Goal: Transaction & Acquisition: Obtain resource

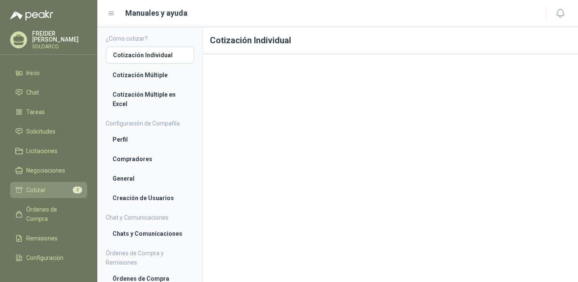
click at [42, 188] on span "Cotizar" at bounding box center [35, 189] width 19 height 9
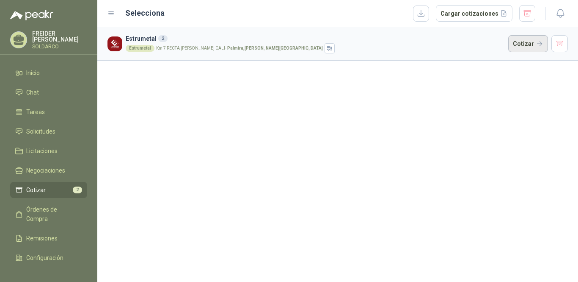
click at [521, 45] on button "Cotizar" at bounding box center [529, 43] width 40 height 17
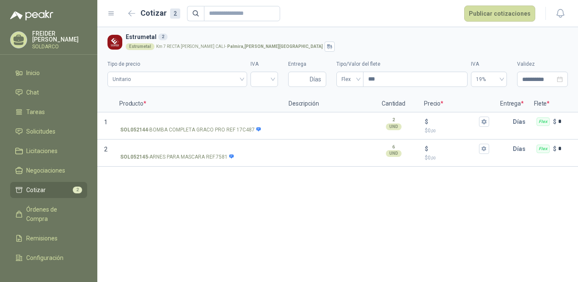
click at [216, 216] on div "**********" at bounding box center [337, 154] width 481 height 255
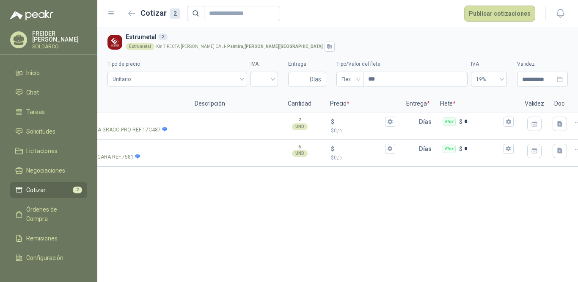
scroll to position [0, 110]
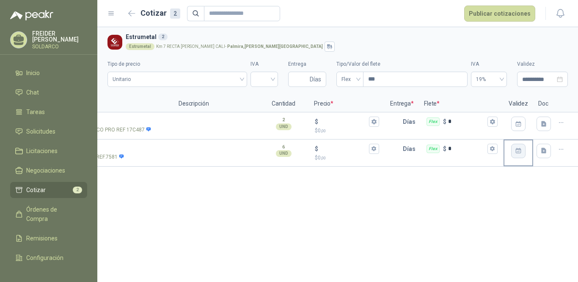
click at [518, 153] on icon "button" at bounding box center [518, 150] width 7 height 7
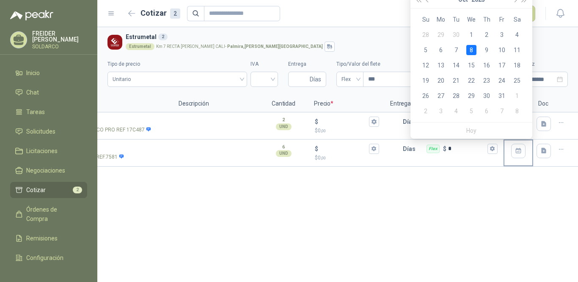
click at [518, 153] on icon "button" at bounding box center [518, 150] width 7 height 7
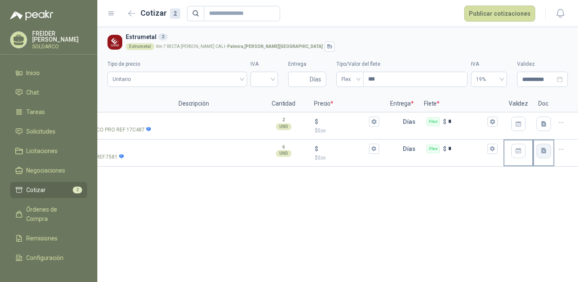
click at [542, 150] on icon "button" at bounding box center [544, 151] width 5 height 6
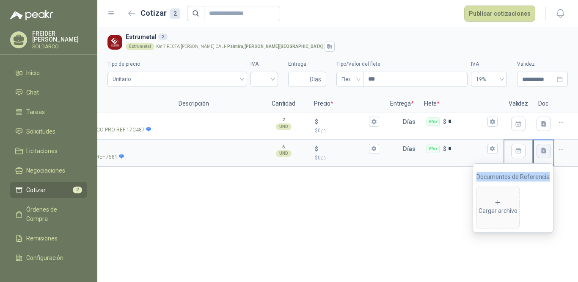
click at [542, 150] on icon "button" at bounding box center [544, 151] width 5 height 6
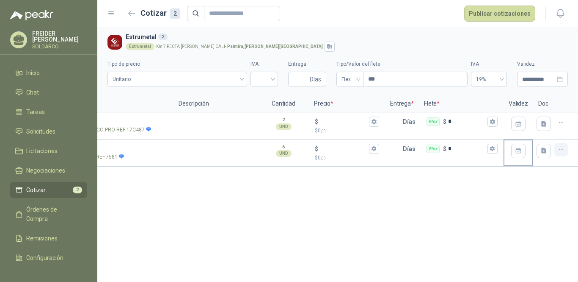
click at [560, 149] on icon "button" at bounding box center [561, 149] width 7 height 7
click at [490, 206] on div "**********" at bounding box center [337, 154] width 481 height 255
click at [564, 124] on icon "button" at bounding box center [561, 122] width 7 height 7
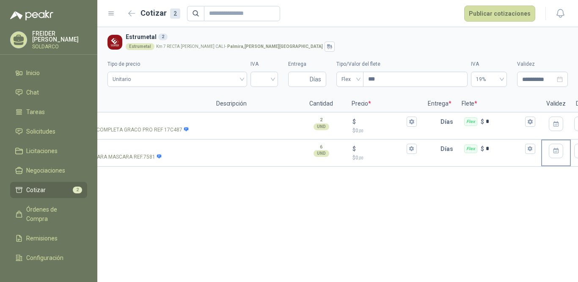
scroll to position [0, 0]
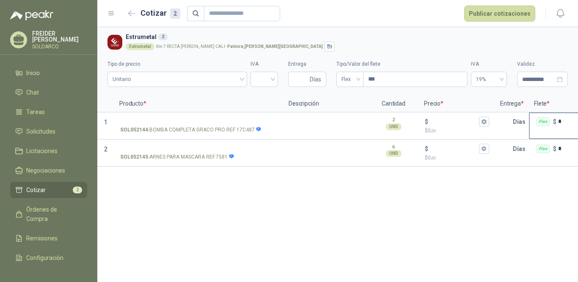
click at [544, 122] on div "Flex" at bounding box center [543, 121] width 13 height 8
click at [559, 122] on input "*" at bounding box center [578, 121] width 38 height 6
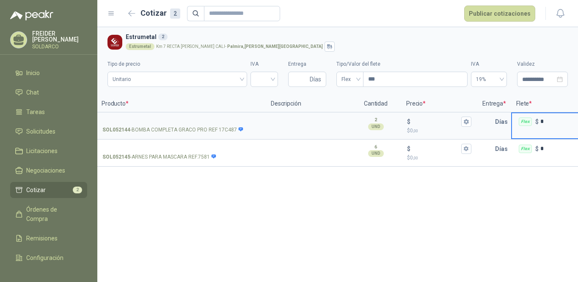
scroll to position [0, 110]
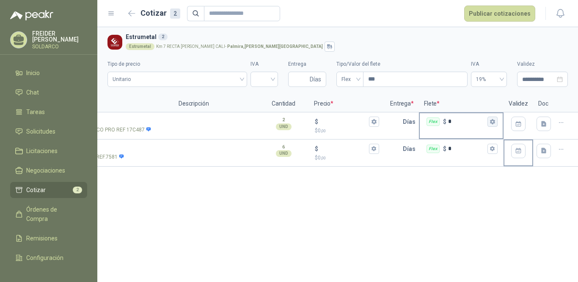
click at [493, 121] on icon "button" at bounding box center [492, 121] width 5 height 5
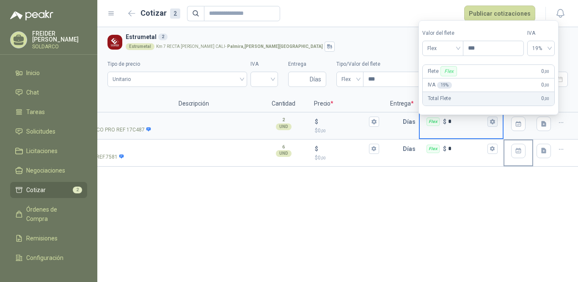
click at [493, 121] on icon "button" at bounding box center [492, 121] width 5 height 5
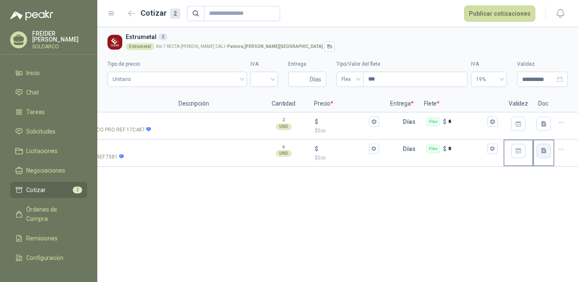
click at [550, 152] on button "button" at bounding box center [544, 151] width 14 height 14
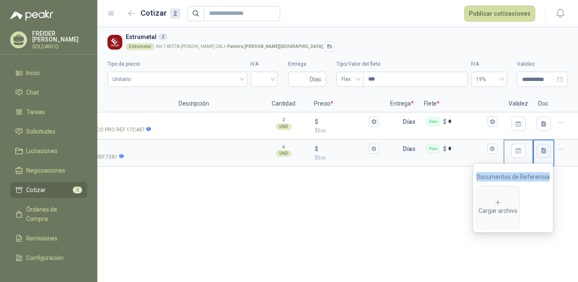
click at [550, 152] on button "button" at bounding box center [544, 151] width 14 height 14
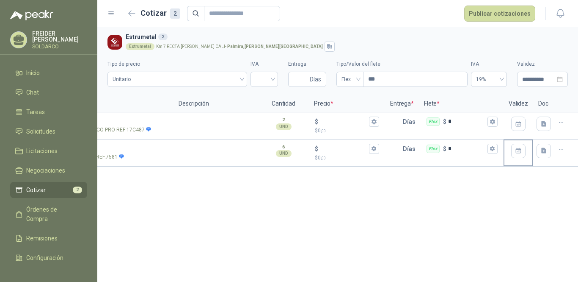
scroll to position [0, 0]
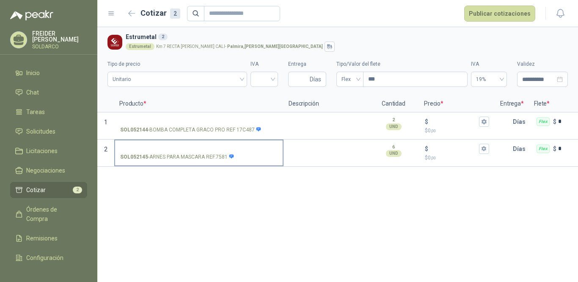
drag, startPoint x: 249, startPoint y: 166, endPoint x: 263, endPoint y: 166, distance: 14.0
click at [263, 166] on div "SOL052145 - ARNES PARA MASCARA REF.7581" at bounding box center [198, 152] width 169 height 27
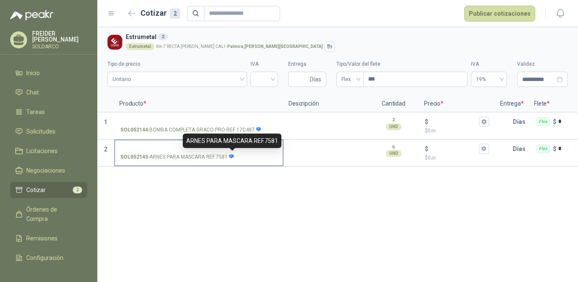
click at [232, 156] on icon at bounding box center [232, 156] width 5 height 4
click at [232, 152] on input "SOL052145 - ARNES PARA MASCARA REF.7581" at bounding box center [199, 149] width 158 height 6
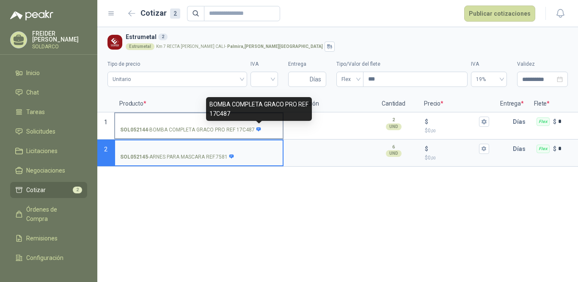
click at [258, 129] on icon at bounding box center [259, 129] width 5 height 4
click at [258, 125] on input "SOL052144 - BOMBA COMPLETA GRACO PRO REF 17C487" at bounding box center [199, 122] width 158 height 6
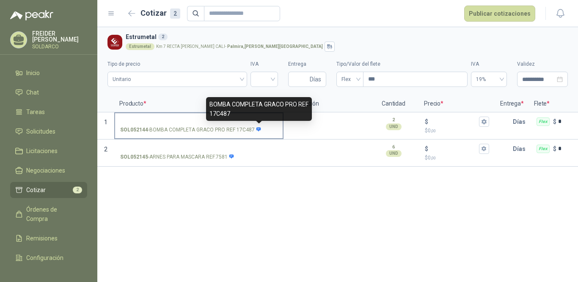
click at [258, 129] on icon at bounding box center [259, 129] width 5 height 4
click at [258, 125] on input "SOL052144 - BOMBA COMPLETA GRACO PRO REF 17C487" at bounding box center [199, 122] width 158 height 6
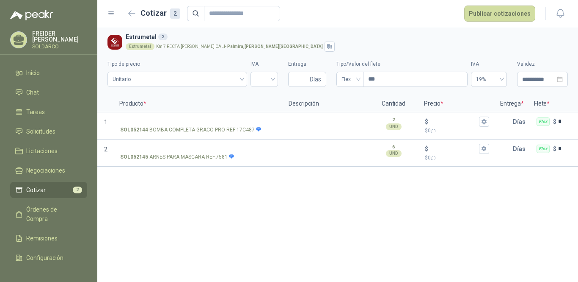
click at [270, 194] on div "**********" at bounding box center [337, 154] width 481 height 255
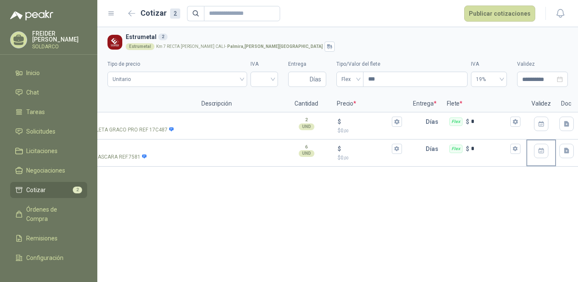
scroll to position [0, 110]
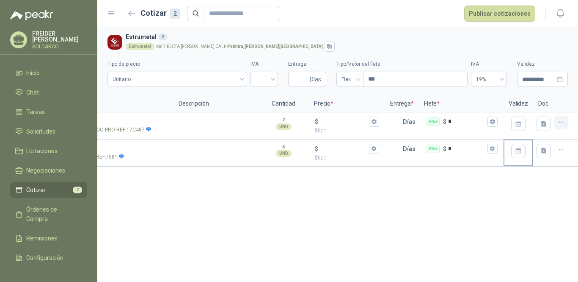
click at [559, 124] on icon "button" at bounding box center [561, 122] width 7 height 7
click at [517, 89] on button "Nueva cotización" at bounding box center [531, 89] width 64 height 14
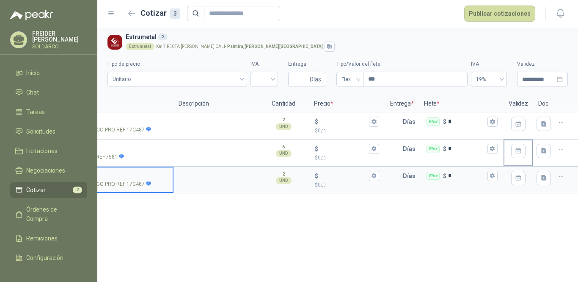
click at [561, 177] on icon "button" at bounding box center [561, 176] width 7 height 7
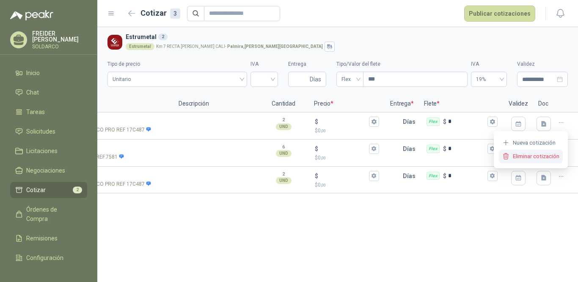
click at [525, 156] on button "Eliminar cotización" at bounding box center [531, 156] width 64 height 14
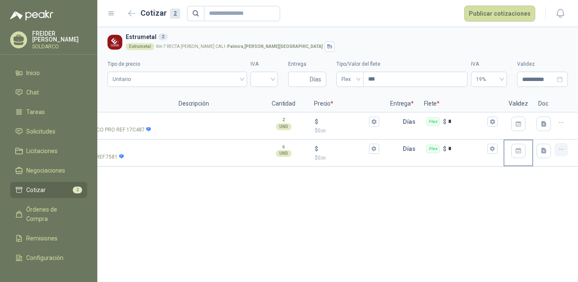
click at [564, 147] on icon "button" at bounding box center [561, 149] width 7 height 7
click at [531, 127] on button "Eliminar cotización" at bounding box center [531, 129] width 64 height 14
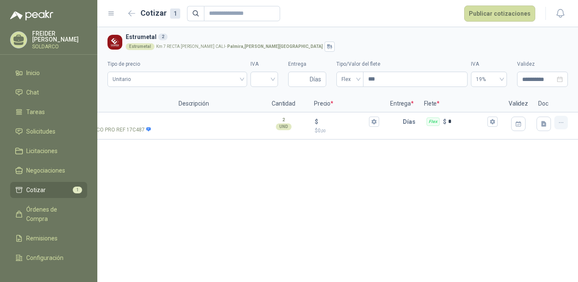
click at [563, 123] on icon "button" at bounding box center [561, 122] width 7 height 7
click at [519, 106] on button "Eliminar cotización" at bounding box center [531, 102] width 64 height 14
drag, startPoint x: 317, startPoint y: 174, endPoint x: 305, endPoint y: 181, distance: 13.5
click at [313, 177] on div "**********" at bounding box center [337, 154] width 481 height 255
click at [28, 186] on span "Cotizar" at bounding box center [35, 189] width 19 height 9
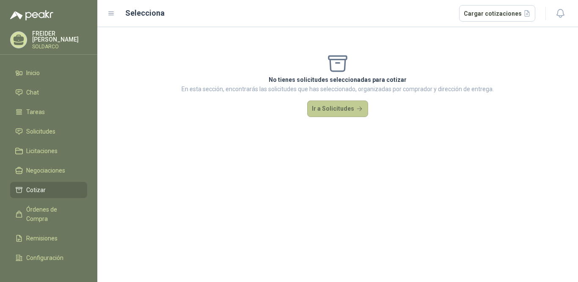
click at [346, 104] on button "Ir a Solicitudes" at bounding box center [337, 108] width 61 height 17
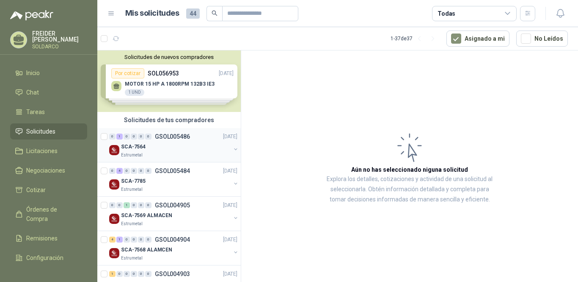
click at [158, 149] on div "SCA-7564" at bounding box center [176, 146] width 110 height 10
